Goal: Transaction & Acquisition: Purchase product/service

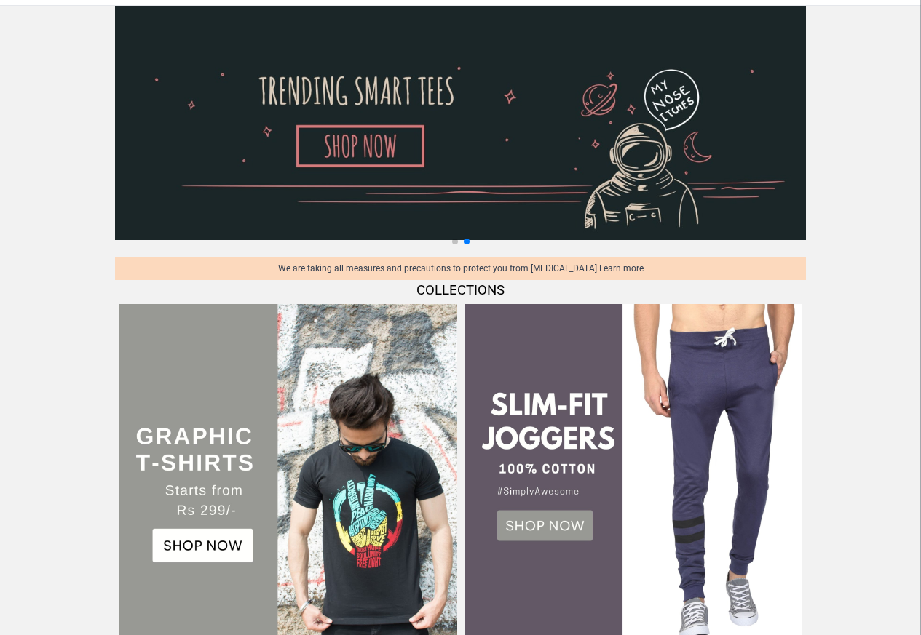
scroll to position [349, 0]
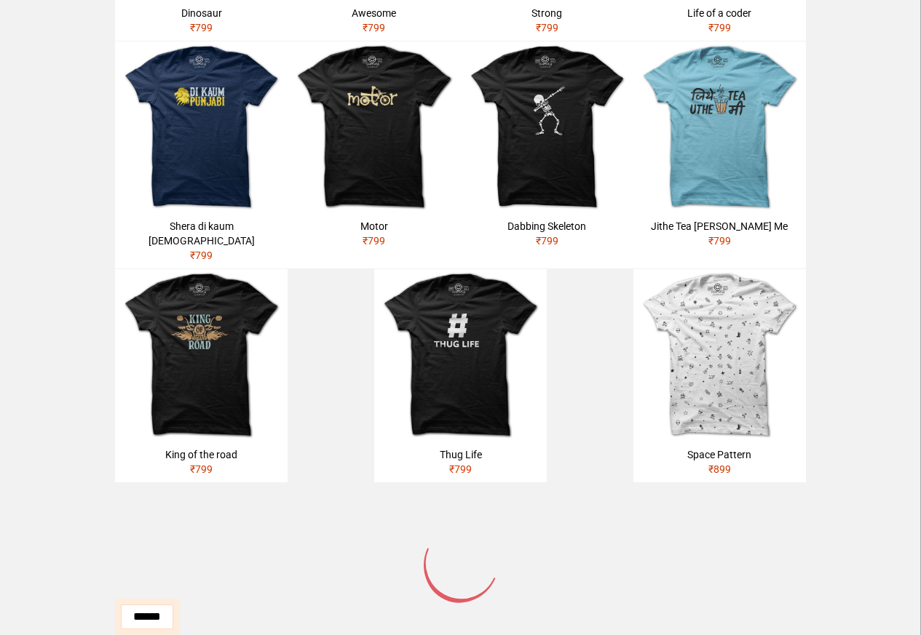
scroll to position [699, 0]
